Goal: Task Accomplishment & Management: Use online tool/utility

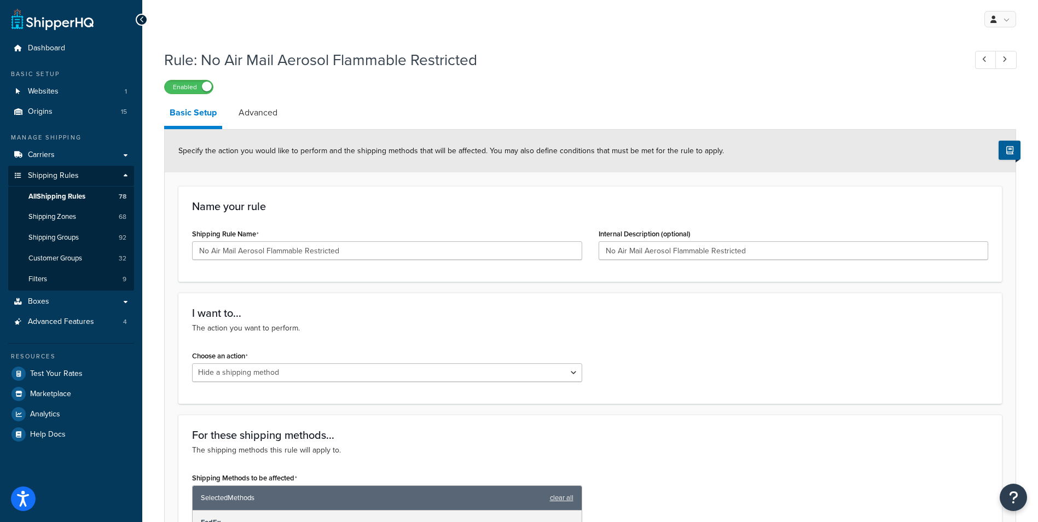
select select "HIDE"
click at [660, 69] on h1 "Rule: No Air Mail Aerosol Flammable Restricted" at bounding box center [559, 59] width 791 height 21
click at [63, 50] on span "Dashboard" at bounding box center [46, 48] width 37 height 9
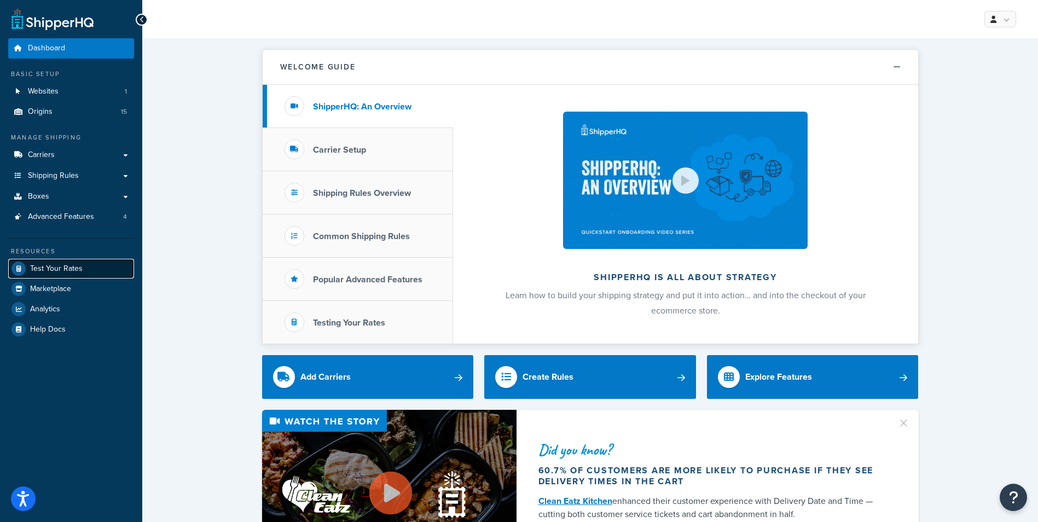
click at [80, 269] on span "Test Your Rates" at bounding box center [56, 268] width 53 height 9
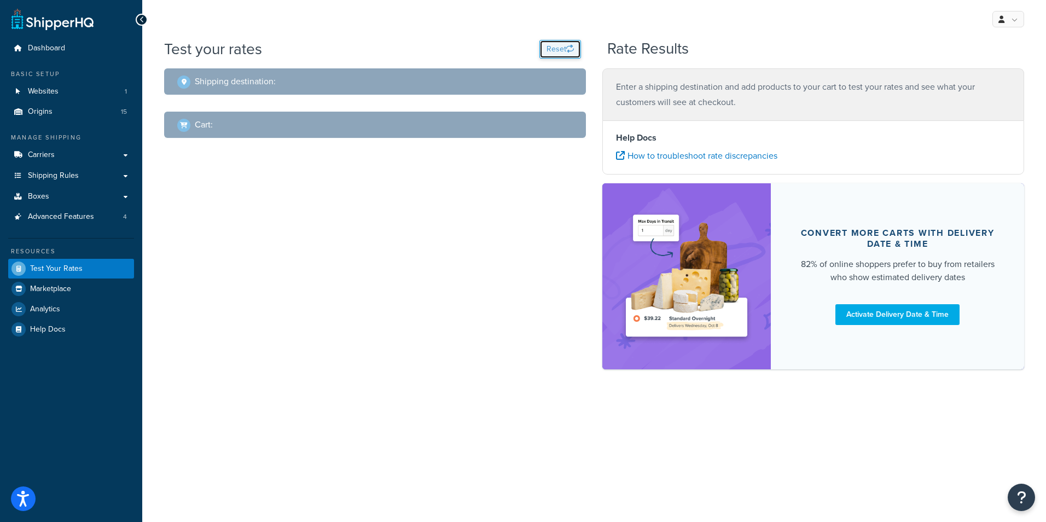
click at [567, 48] on icon "button" at bounding box center [570, 49] width 8 height 8
click at [262, 81] on h2 "Shipping destination :" at bounding box center [235, 82] width 81 height 10
click at [183, 79] on span at bounding box center [183, 82] width 13 height 13
click at [250, 77] on h2 "Shipping destination :" at bounding box center [235, 82] width 81 height 10
click at [297, 80] on div "Shipping destination :" at bounding box center [378, 81] width 403 height 15
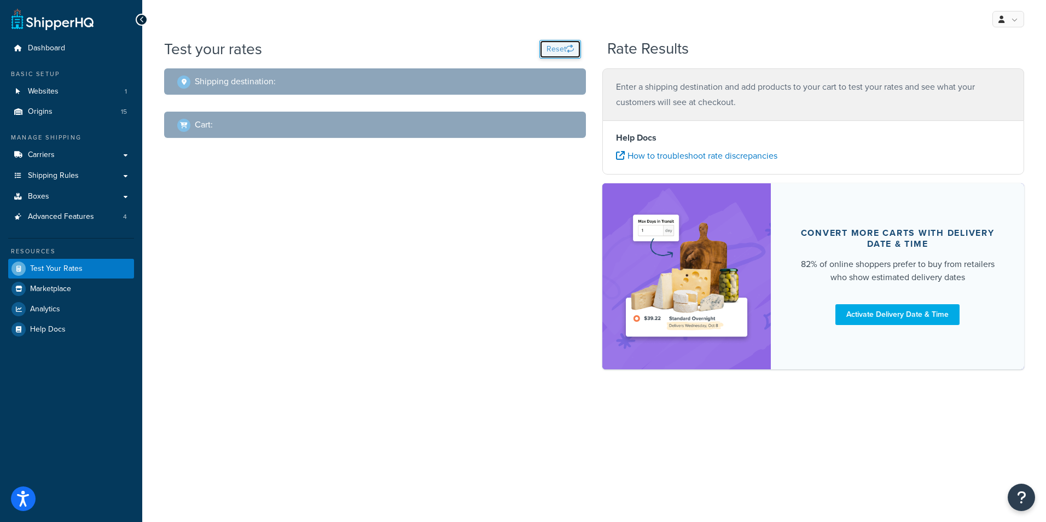
drag, startPoint x: 567, startPoint y: 42, endPoint x: 566, endPoint y: 48, distance: 5.5
click at [567, 44] on button "Reset" at bounding box center [561, 49] width 42 height 19
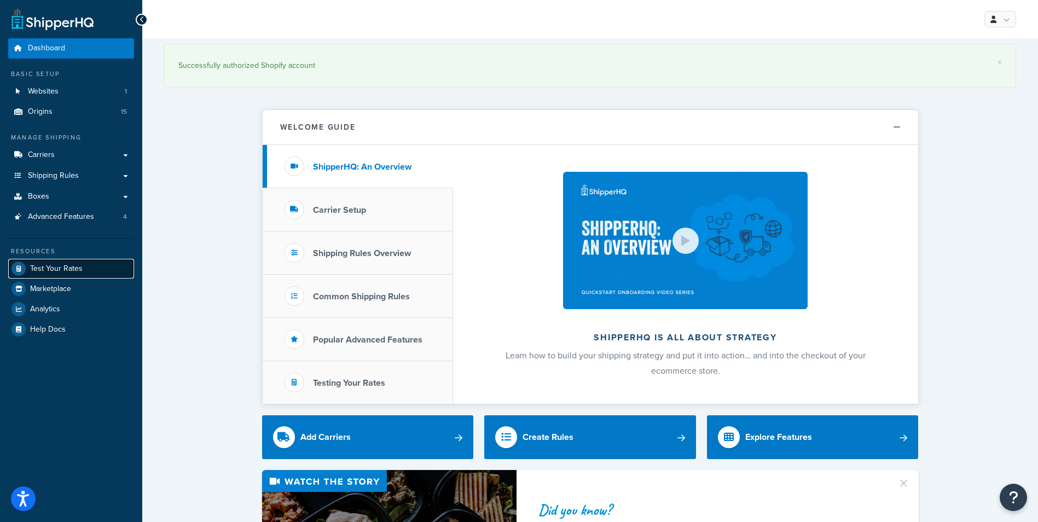
click at [54, 274] on link "Test Your Rates" at bounding box center [71, 269] width 126 height 20
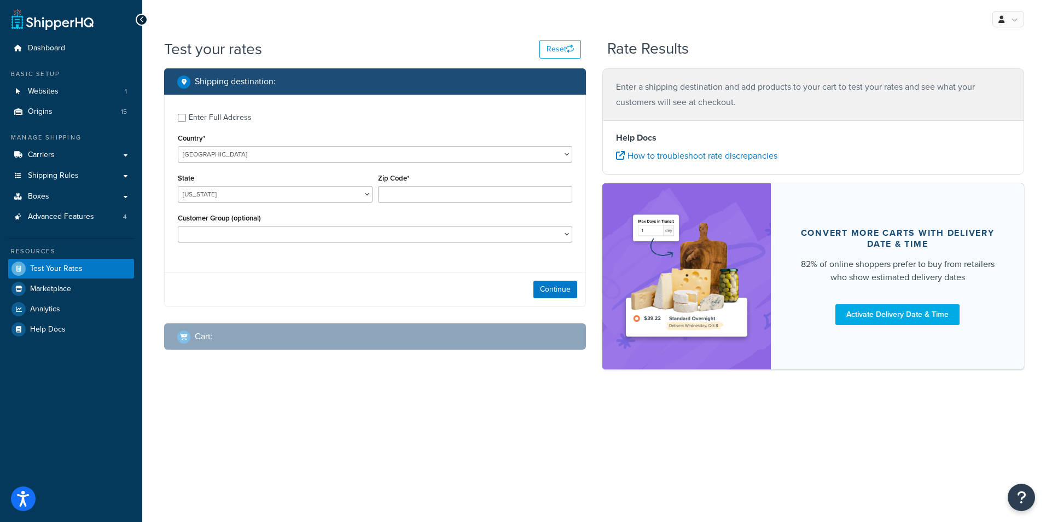
click at [353, 204] on div "State Alabama Alaska American Samoa Arizona Arkansas Armed Forces Americas Arme…" at bounding box center [275, 191] width 200 height 40
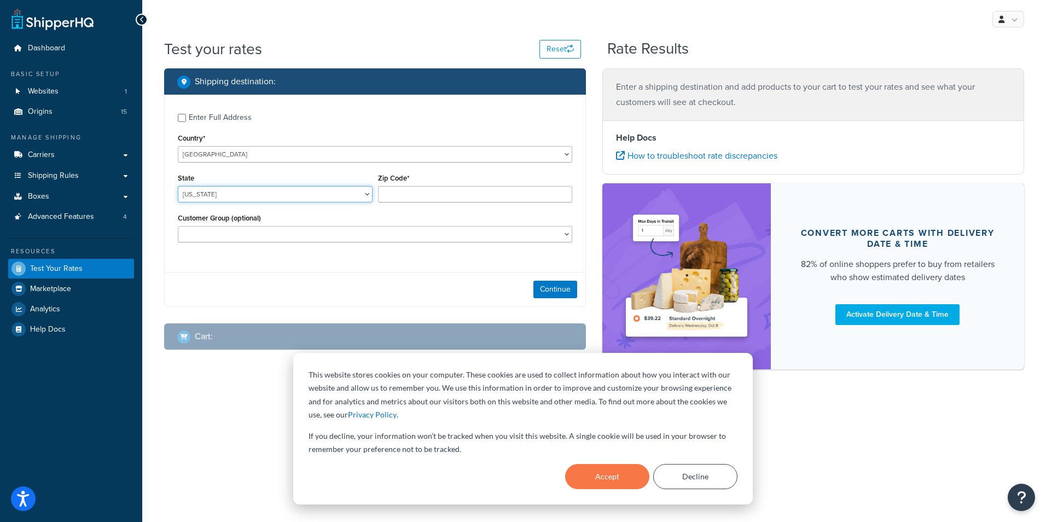
drag, startPoint x: 364, startPoint y: 193, endPoint x: 340, endPoint y: 193, distance: 23.5
click at [364, 193] on select "Alabama Alaska American Samoa Arizona Arkansas Armed Forces Americas Armed Forc…" at bounding box center [275, 194] width 195 height 16
click at [612, 477] on button "Accept" at bounding box center [607, 476] width 84 height 25
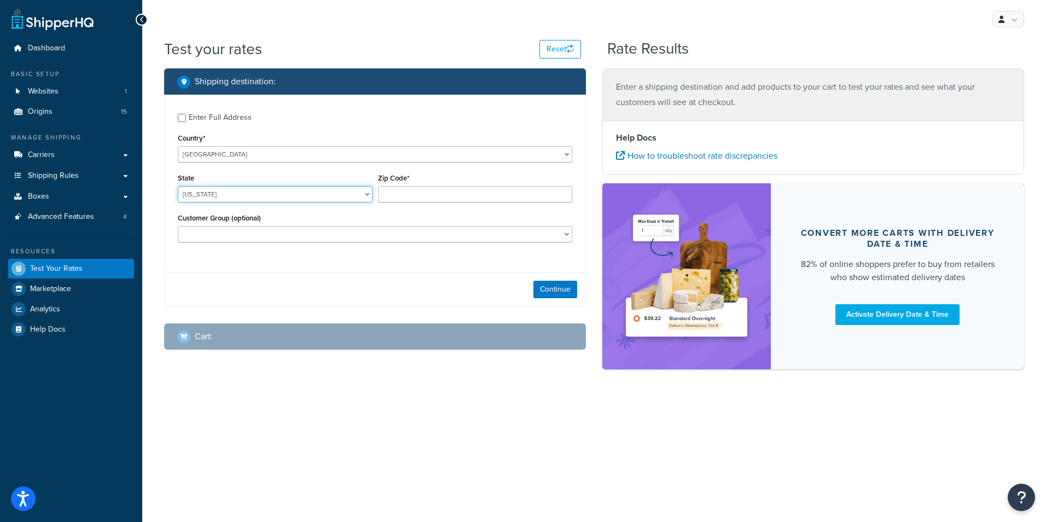
click at [319, 193] on select "Alabama Alaska American Samoa Arizona Arkansas Armed Forces Americas Armed Forc…" at bounding box center [275, 194] width 195 height 16
select select "TN"
click at [178, 186] on select "Alabama Alaska American Samoa Arizona Arkansas Armed Forces Americas Armed Forc…" at bounding box center [275, 194] width 195 height 16
click at [452, 192] on input "Zip Code*" at bounding box center [475, 194] width 195 height 16
type input "37214"
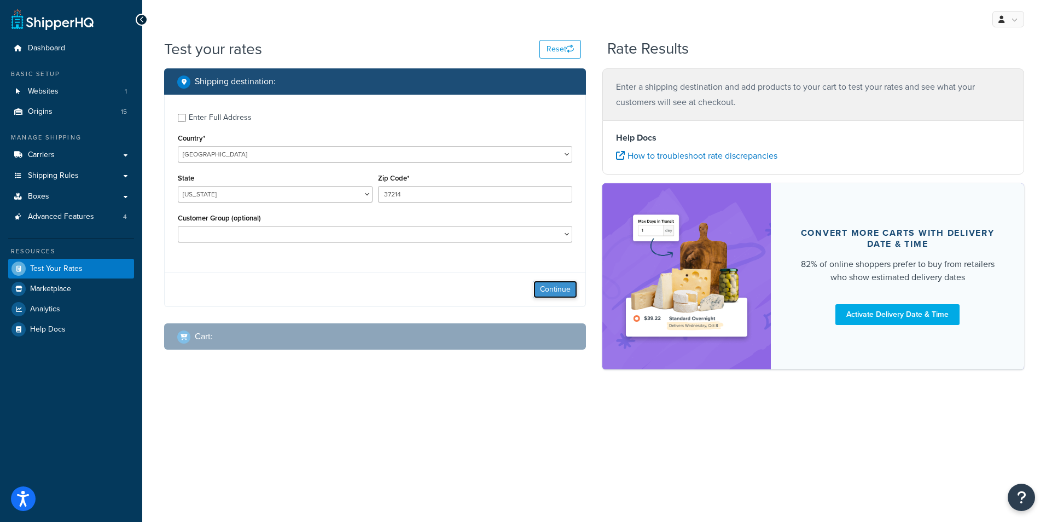
click at [565, 288] on button "Continue" at bounding box center [556, 290] width 44 height 18
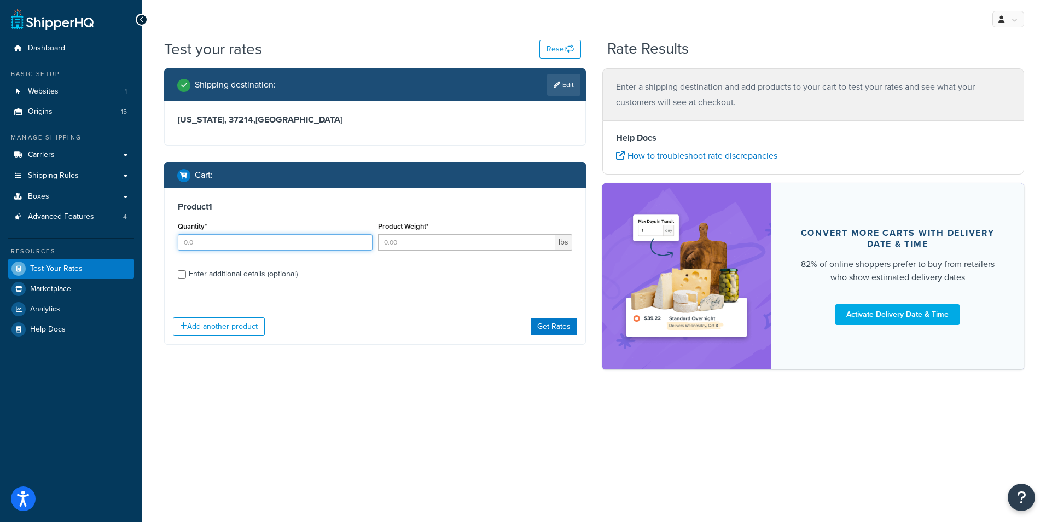
click at [315, 245] on input "Quantity*" at bounding box center [275, 242] width 195 height 16
type input "1"
click at [432, 243] on input "Product Weight*" at bounding box center [467, 242] width 178 height 16
click at [188, 274] on div "Product 1 Quantity* 1 Product Weight* lbs Enter additional details (optional)" at bounding box center [375, 244] width 421 height 112
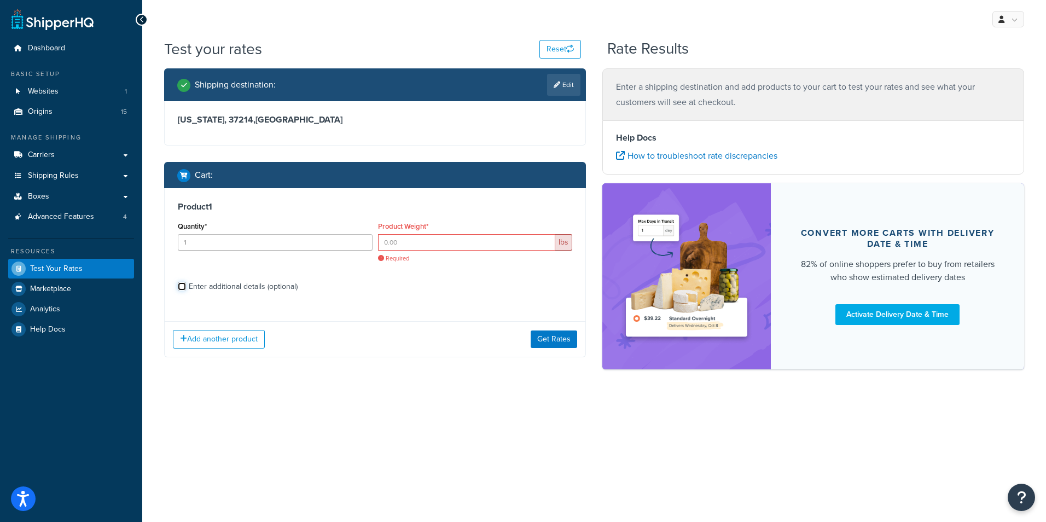
drag, startPoint x: 182, startPoint y: 287, endPoint x: 199, endPoint y: 289, distance: 17.6
click at [182, 287] on input "Enter additional details (optional)" at bounding box center [182, 286] width 8 height 8
checkbox input "true"
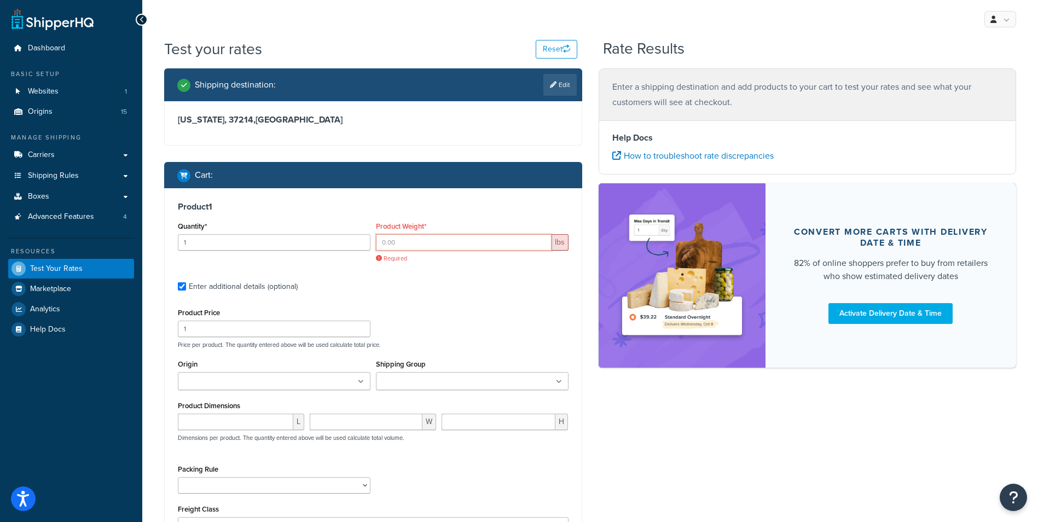
click at [421, 244] on input "Product Weight*" at bounding box center [464, 242] width 176 height 16
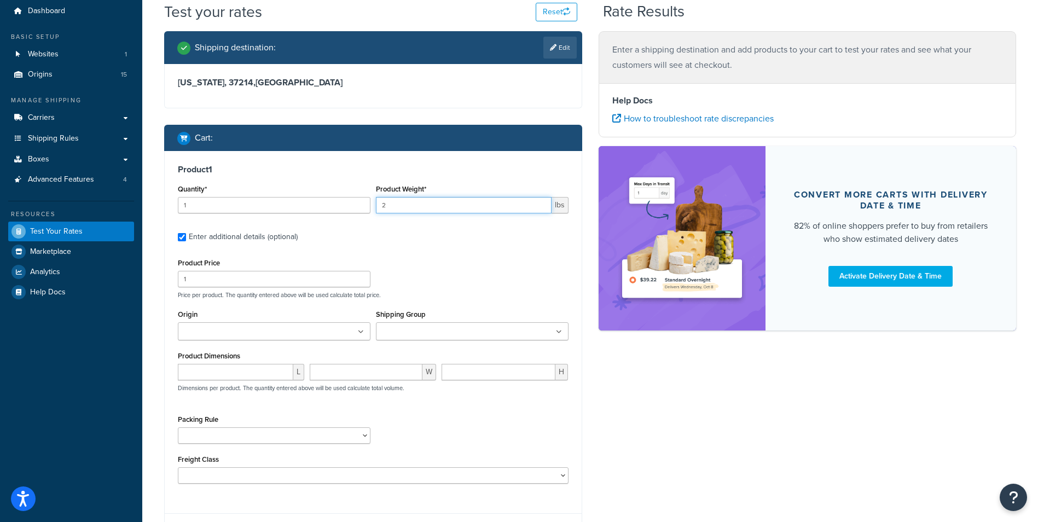
scroll to position [55, 0]
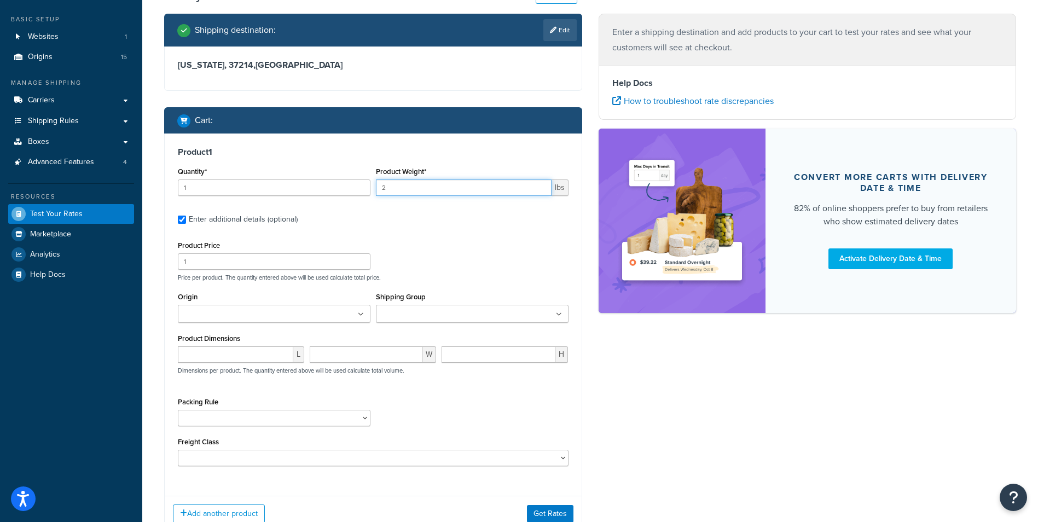
type input "2"
click at [497, 316] on ul at bounding box center [472, 314] width 193 height 18
click at [499, 314] on ul at bounding box center [472, 314] width 193 height 18
click at [493, 266] on div "Product Price 1 Price per product. The quantity entered above will be used calc…" at bounding box center [373, 259] width 396 height 43
click at [268, 357] on input "number" at bounding box center [235, 354] width 115 height 16
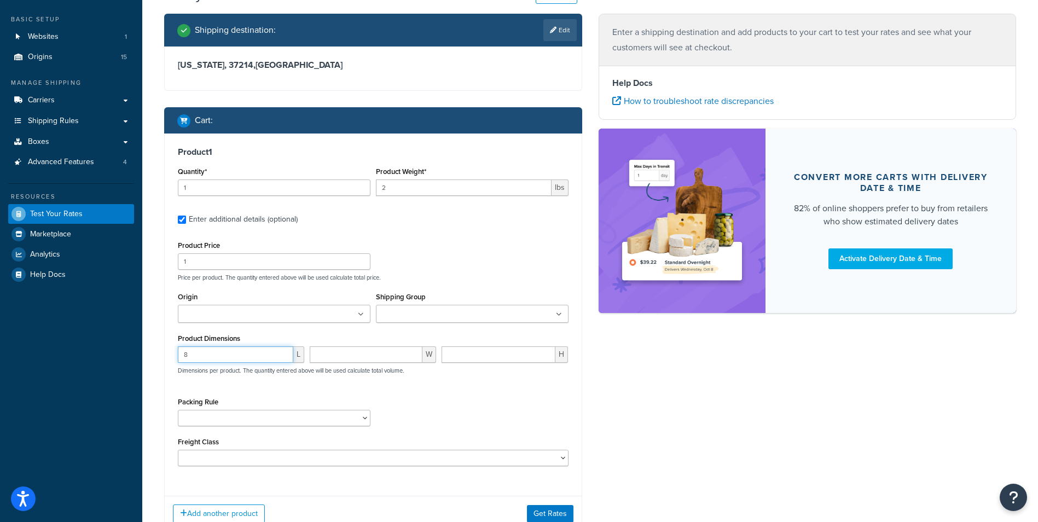
type input "8"
click at [392, 349] on input "number" at bounding box center [366, 354] width 113 height 16
type input "5"
click at [480, 351] on input "number" at bounding box center [499, 354] width 114 height 16
type input "5"
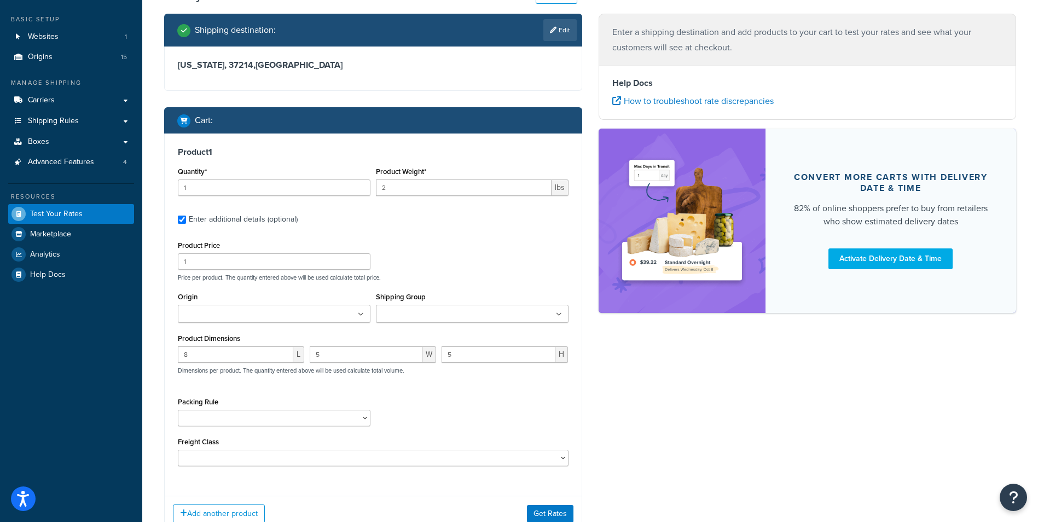
click at [637, 382] on div "Shipping destination : Edit Tennessee, 37214 , United States Cart : Product 1 Q…" at bounding box center [590, 281] width 869 height 535
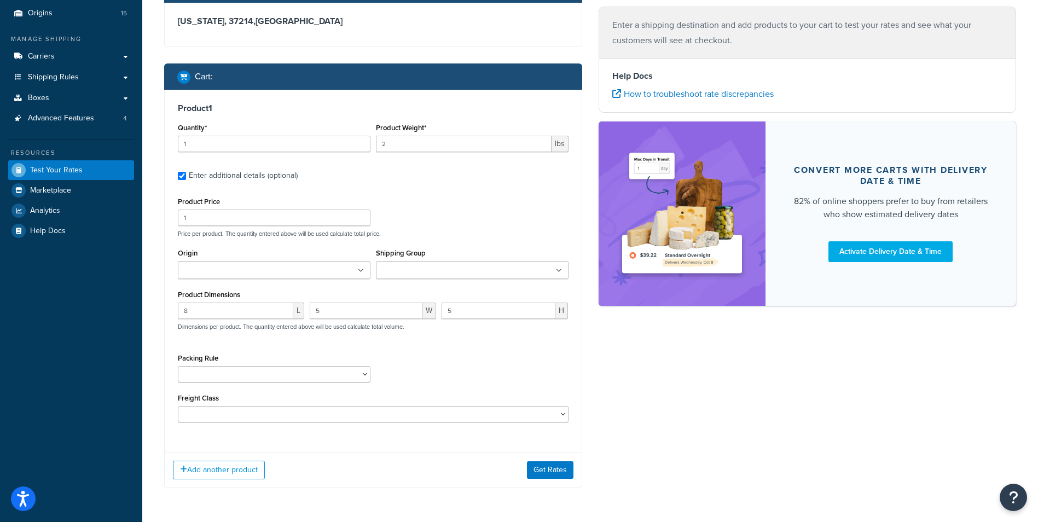
scroll to position [136, 0]
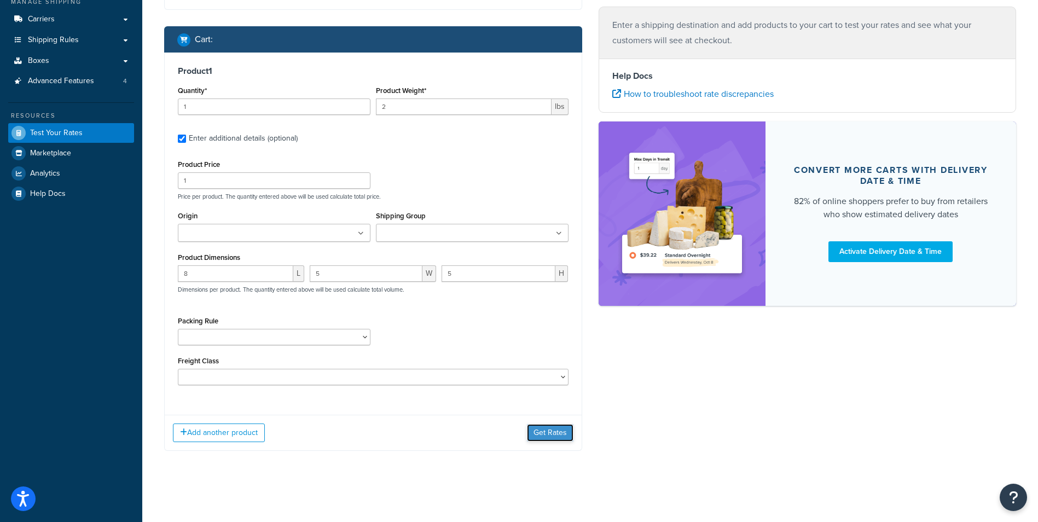
click at [561, 435] on button "Get Rates" at bounding box center [550, 433] width 47 height 18
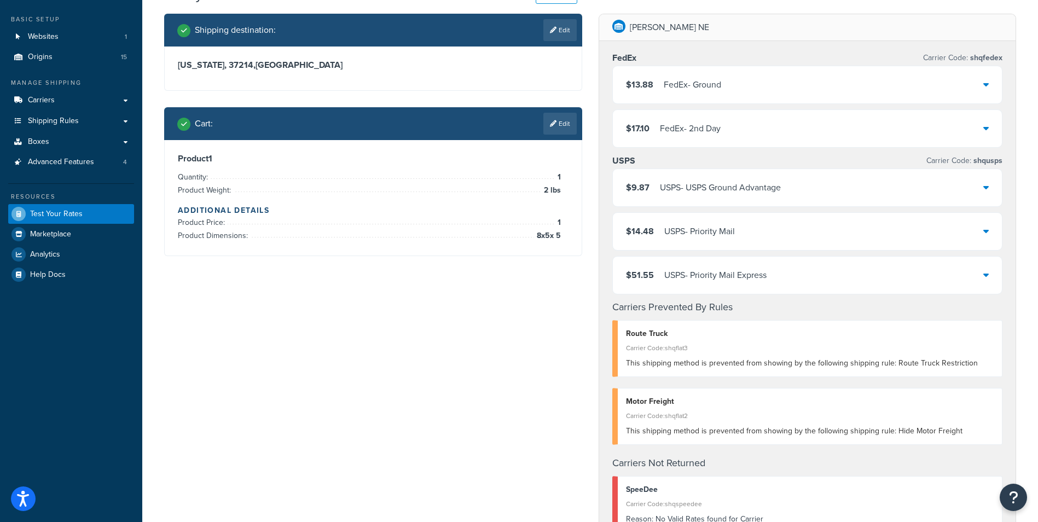
scroll to position [0, 0]
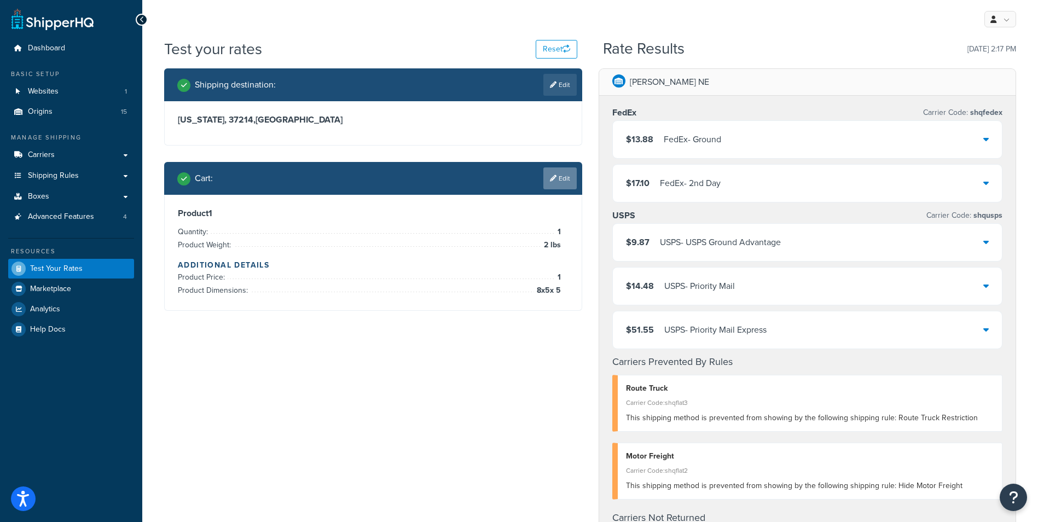
click at [562, 176] on link "Edit" at bounding box center [559, 178] width 33 height 22
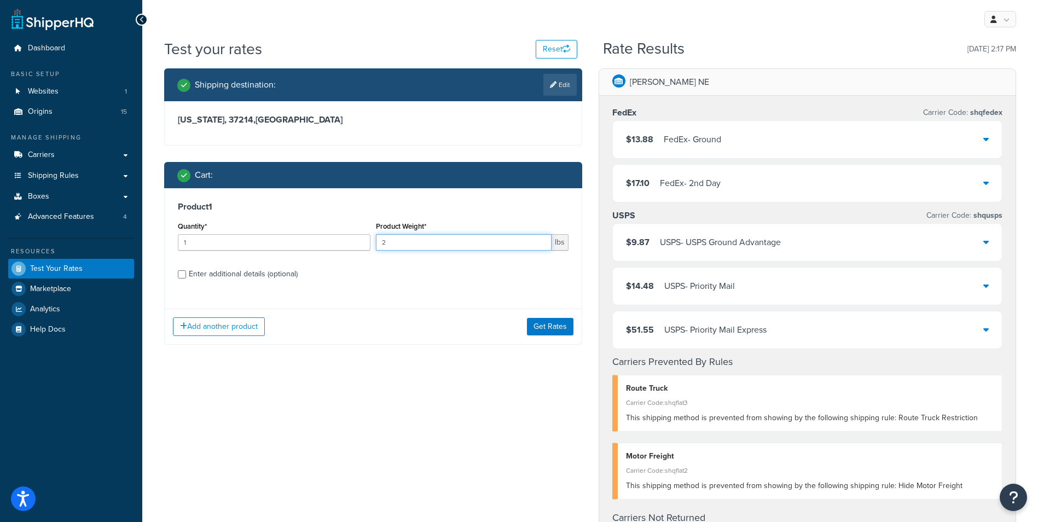
click at [441, 245] on input "2" at bounding box center [464, 242] width 176 height 16
type input "12.14"
click at [240, 270] on div "Enter additional details (optional)" at bounding box center [243, 274] width 109 height 15
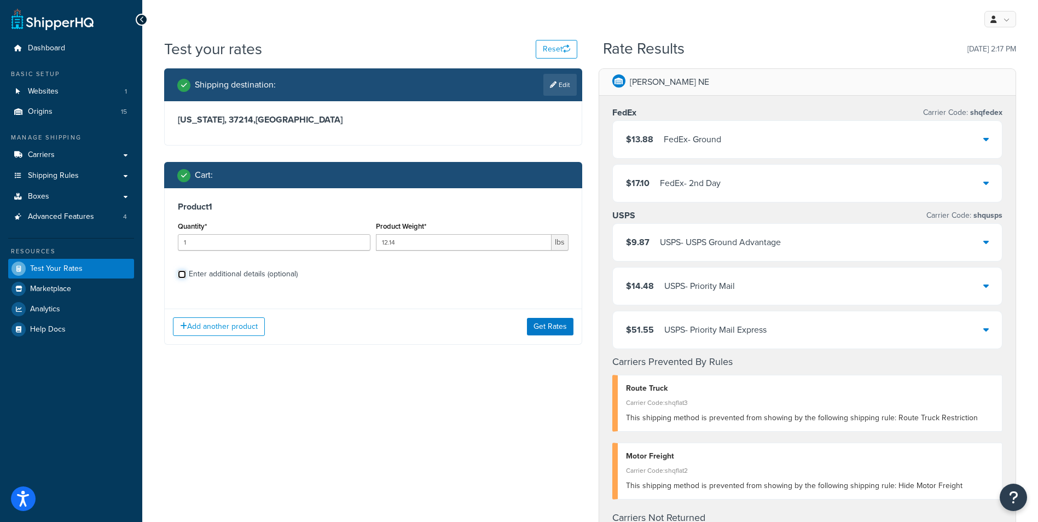
click at [186, 270] on input "Enter additional details (optional)" at bounding box center [182, 274] width 8 height 8
checkbox input "true"
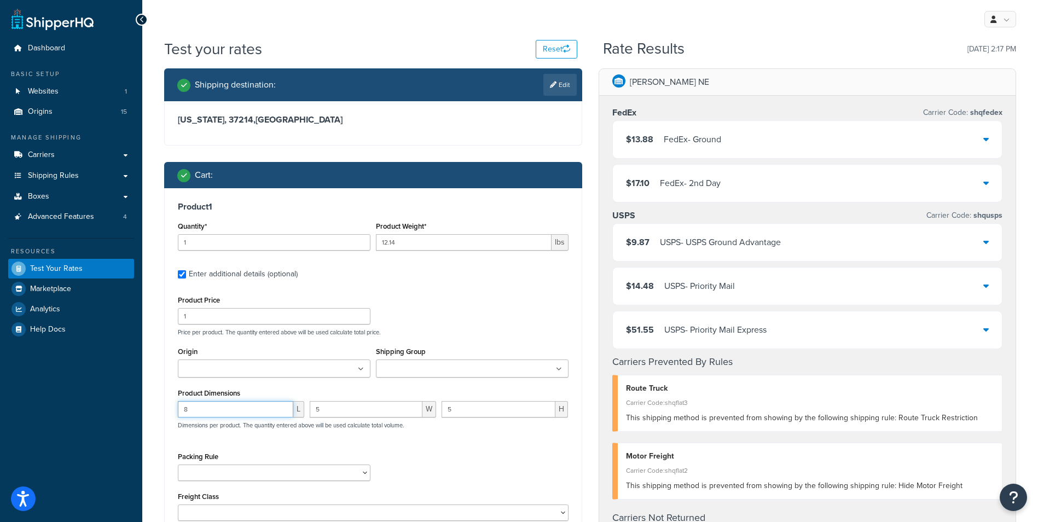
click at [237, 408] on input "8" at bounding box center [235, 409] width 115 height 16
click at [236, 407] on input "8" at bounding box center [235, 409] width 115 height 16
drag, startPoint x: 235, startPoint y: 406, endPoint x: 148, endPoint y: 398, distance: 86.8
click at [148, 398] on div "Test your rates Reset Rate Results 09/09/2025, 2:17 PM Shipping destination : E…" at bounding box center [590, 491] width 896 height 906
type input "21"
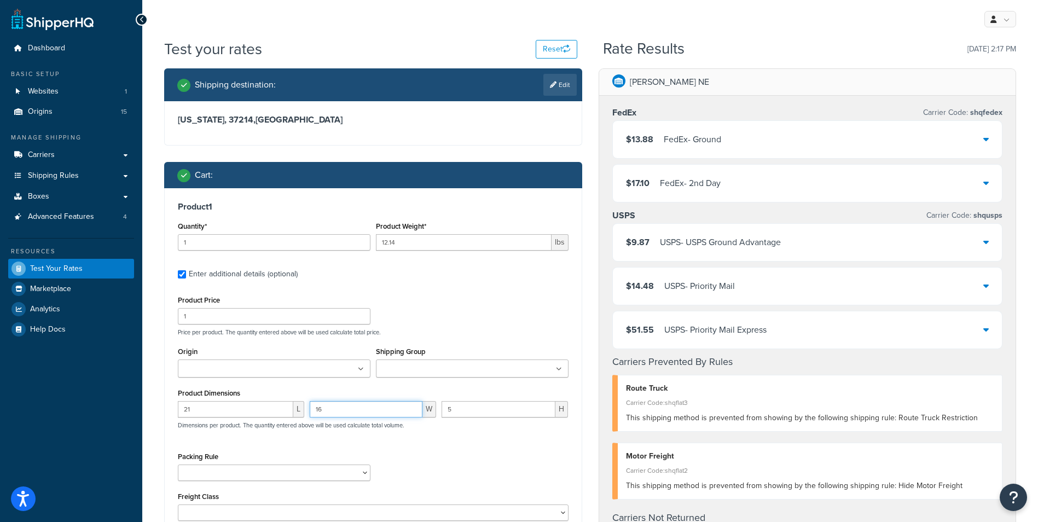
type input "16"
type input "6"
click at [481, 457] on div "Packing Rule 10490 Box 11551 Box 11552 Box 11555 Box 14" Durafans 18" Durafans …" at bounding box center [373, 469] width 396 height 40
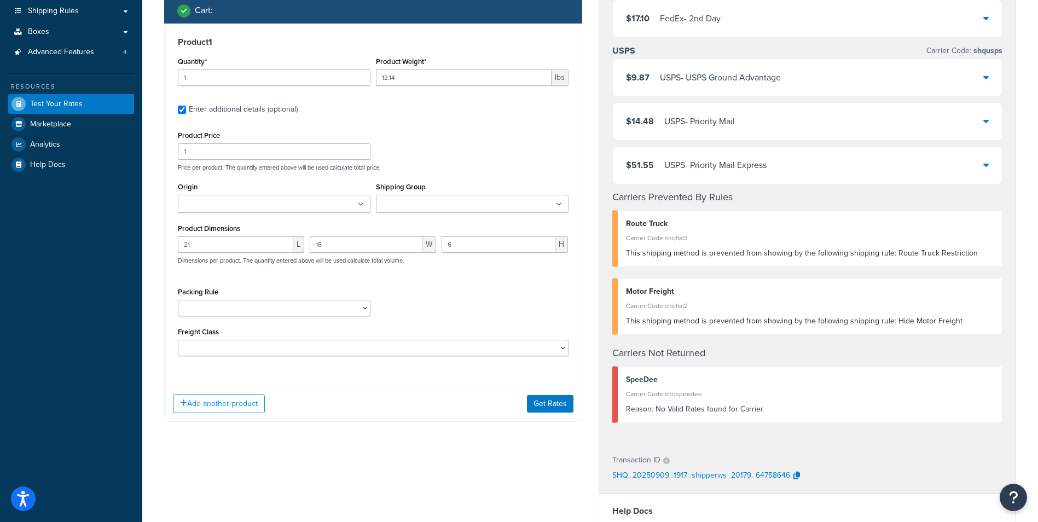
scroll to position [164, 0]
click at [548, 407] on button "Get Rates" at bounding box center [550, 405] width 47 height 18
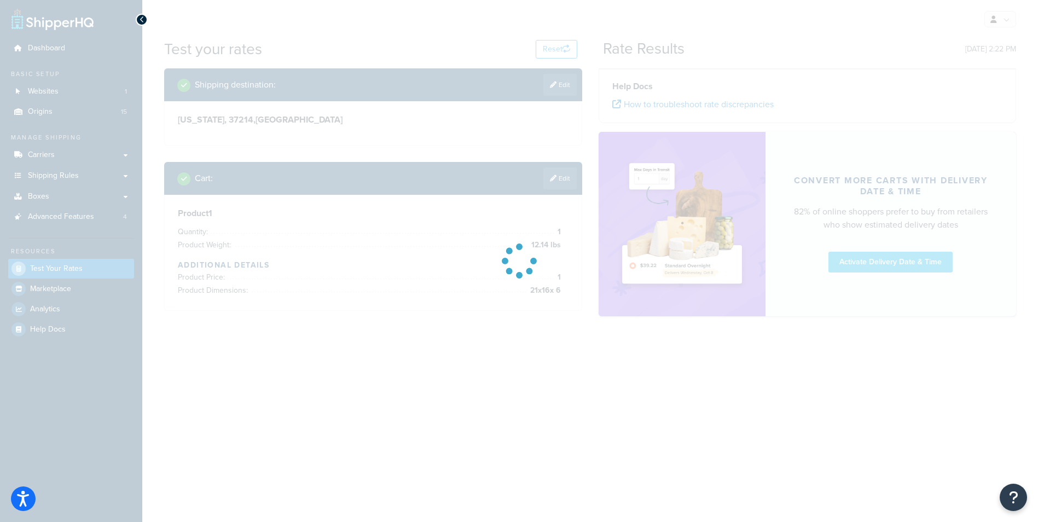
scroll to position [0, 0]
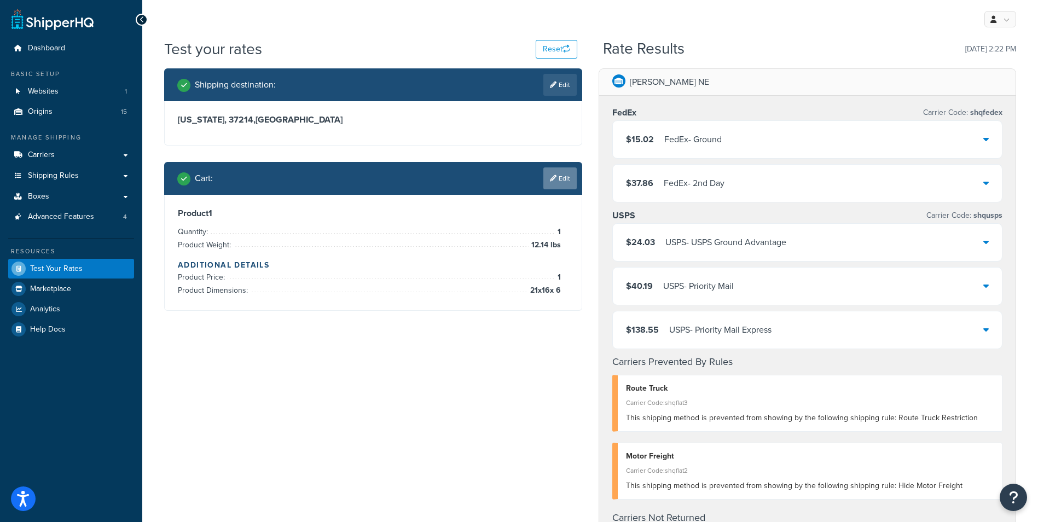
click at [560, 178] on link "Edit" at bounding box center [559, 178] width 33 height 22
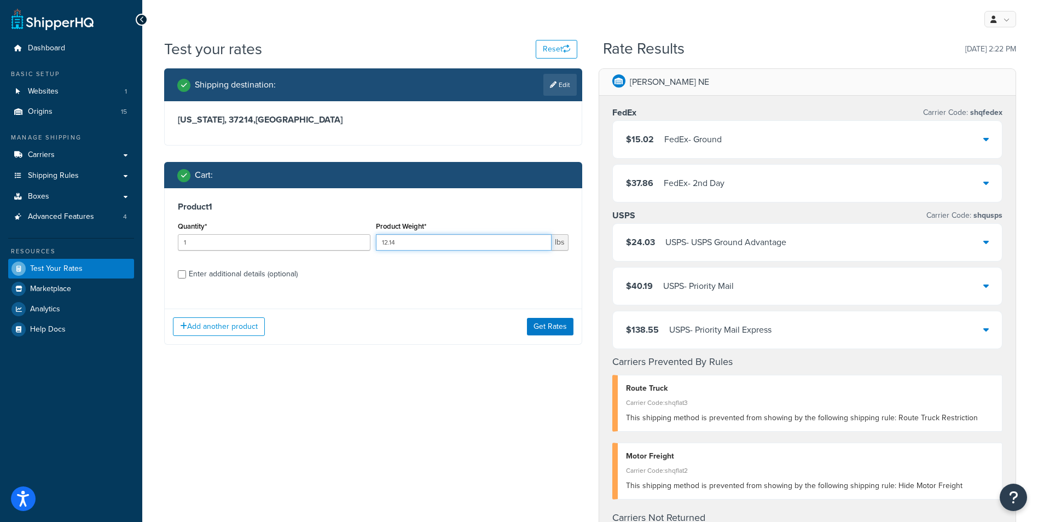
drag, startPoint x: 426, startPoint y: 244, endPoint x: 337, endPoint y: 240, distance: 89.8
click at [337, 240] on div "Quantity* 1 Product Weight* 12.14 lbs" at bounding box center [373, 239] width 396 height 40
type input "4.25"
click at [224, 272] on div "Enter additional details (optional)" at bounding box center [243, 274] width 109 height 15
click at [186, 272] on input "Enter additional details (optional)" at bounding box center [182, 274] width 8 height 8
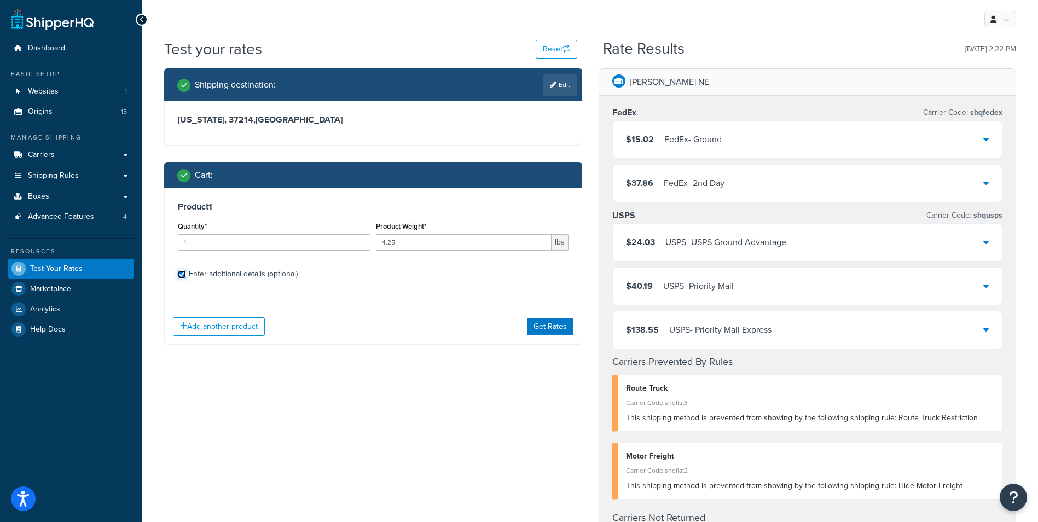
checkbox input "true"
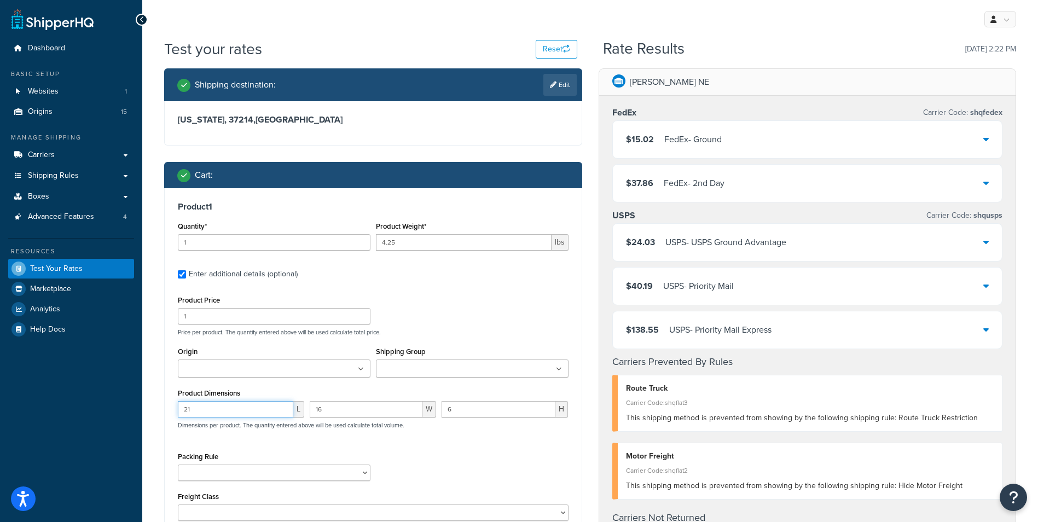
click at [240, 411] on input "21" at bounding box center [235, 409] width 115 height 16
type input "2"
type input "12"
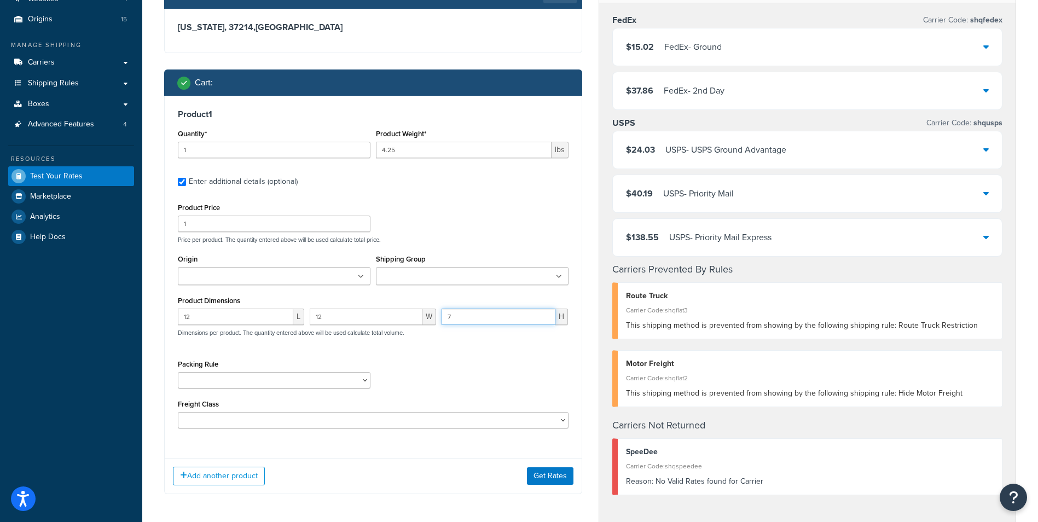
scroll to position [109, 0]
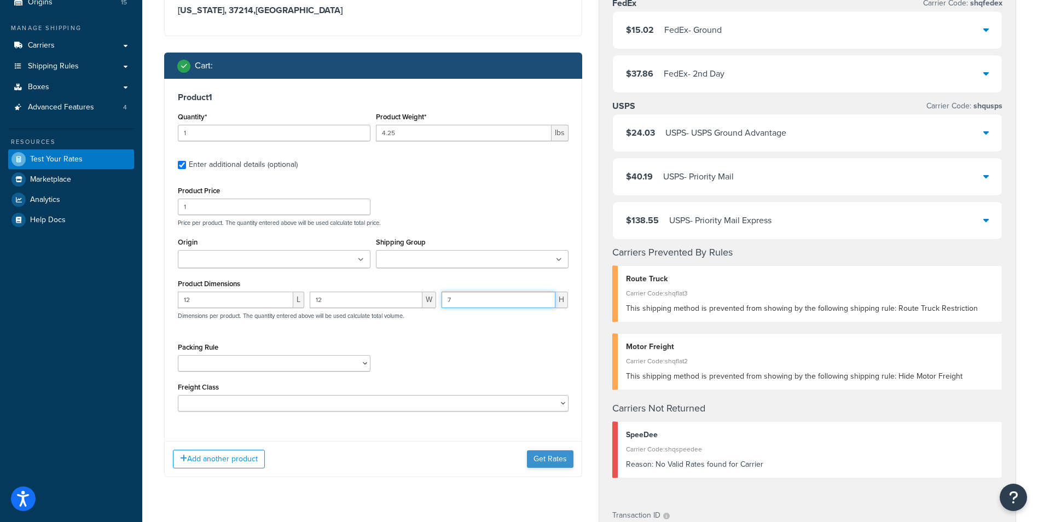
type input "7"
click at [552, 462] on button "Get Rates" at bounding box center [550, 459] width 47 height 18
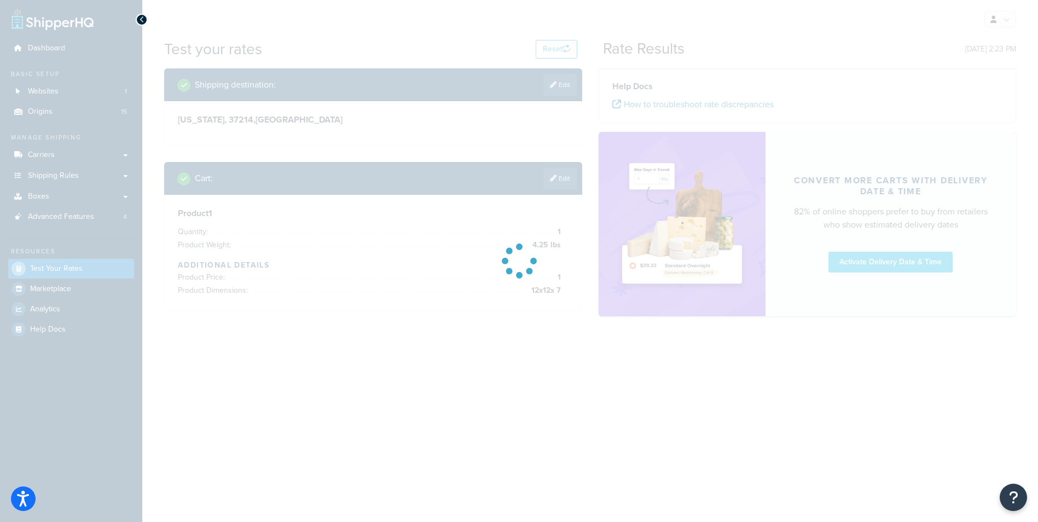
scroll to position [0, 0]
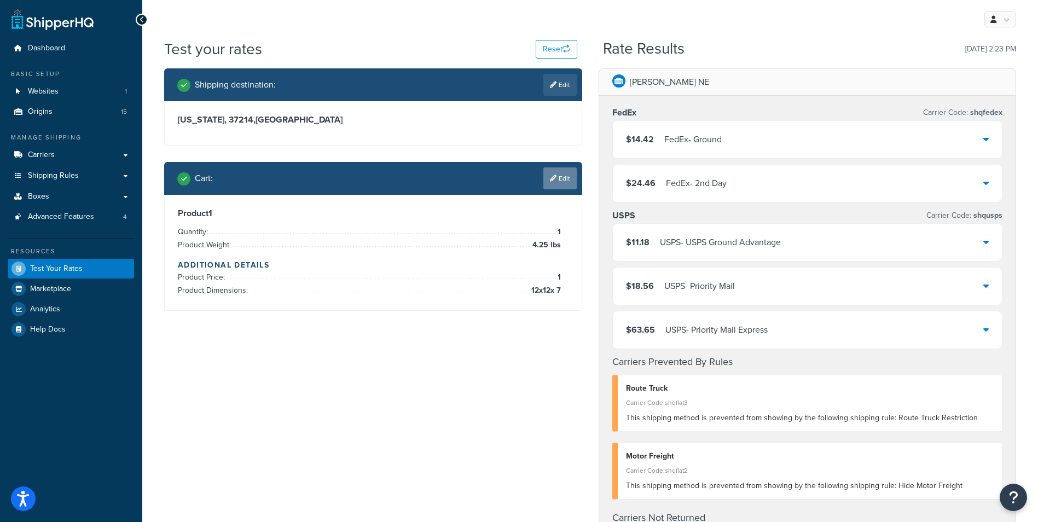
click at [566, 180] on link "Edit" at bounding box center [559, 178] width 33 height 22
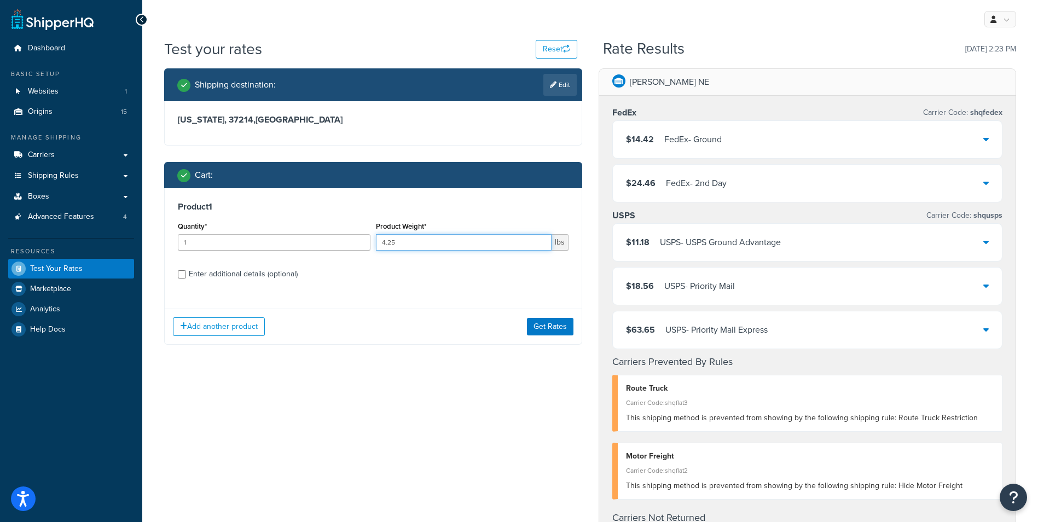
click at [427, 241] on input "4.25" at bounding box center [464, 242] width 176 height 16
click at [427, 240] on input "4.25" at bounding box center [464, 242] width 176 height 16
type input "6"
click at [246, 277] on div "Enter additional details (optional)" at bounding box center [243, 274] width 109 height 15
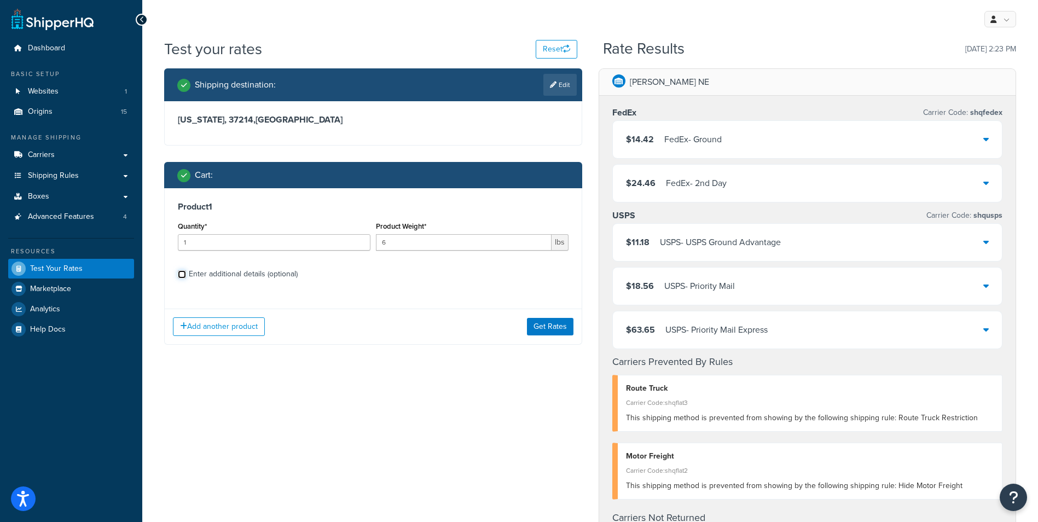
click at [186, 277] on input "Enter additional details (optional)" at bounding box center [182, 274] width 8 height 8
checkbox input "true"
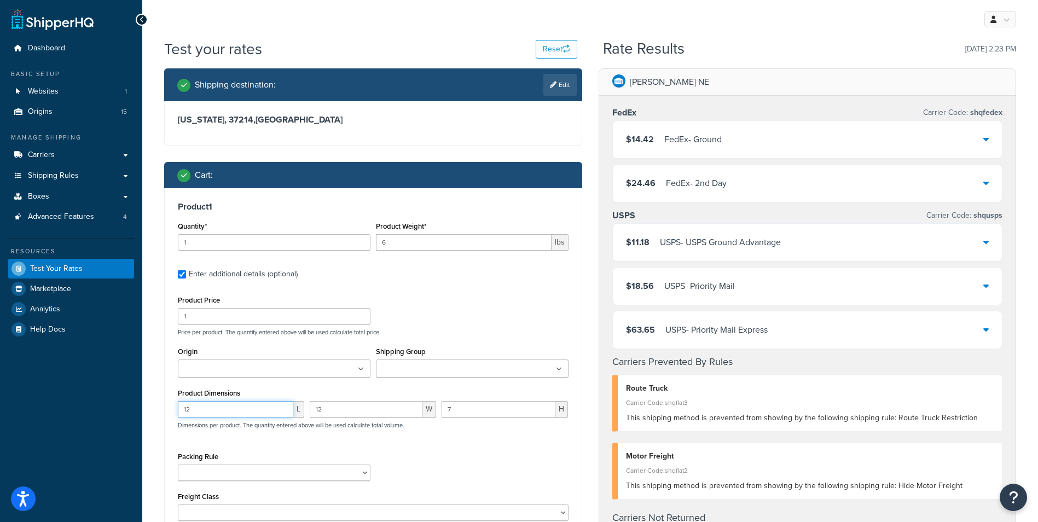
click at [230, 407] on input "12" at bounding box center [235, 409] width 115 height 16
type input "16"
type input "15"
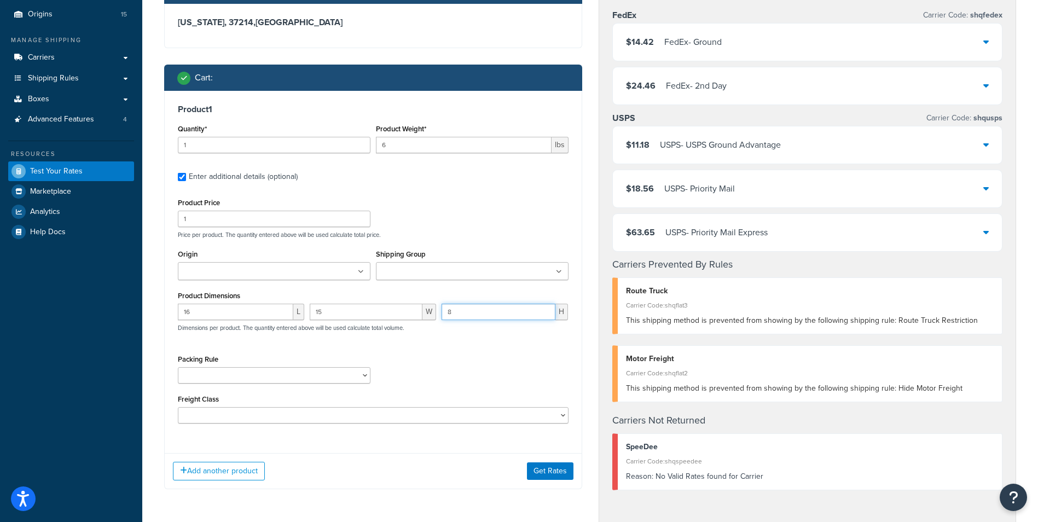
scroll to position [109, 0]
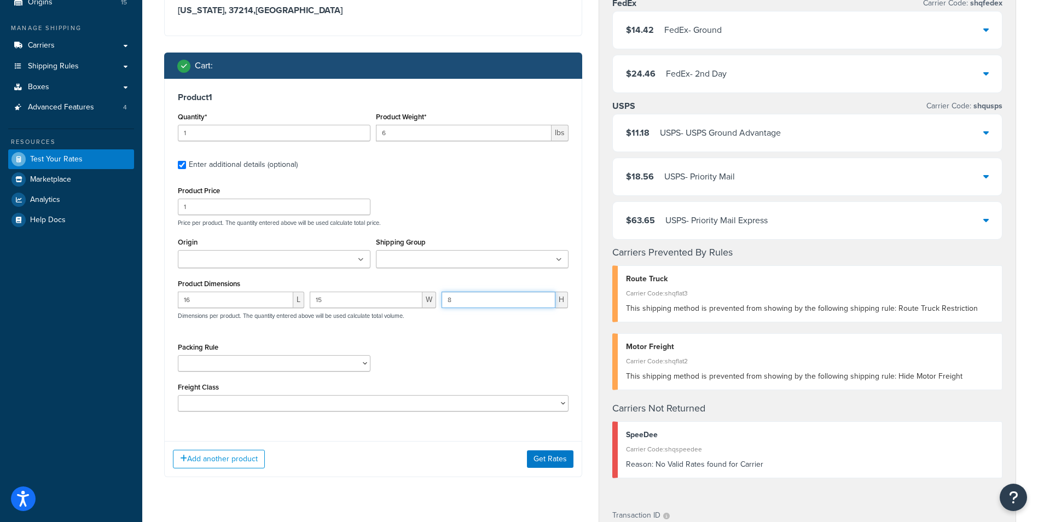
type input "8"
click at [557, 447] on div "Add another product Get Rates" at bounding box center [373, 459] width 417 height 36
click at [555, 461] on button "Get Rates" at bounding box center [550, 459] width 47 height 18
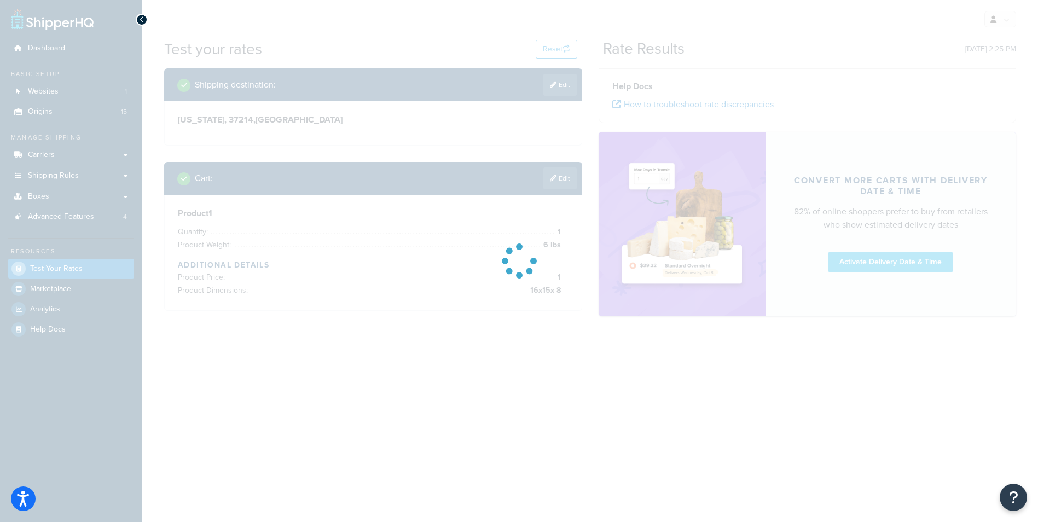
scroll to position [0, 0]
